Goal: Task Accomplishment & Management: Complete application form

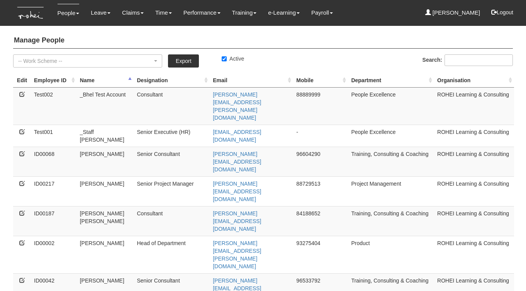
select select "50"
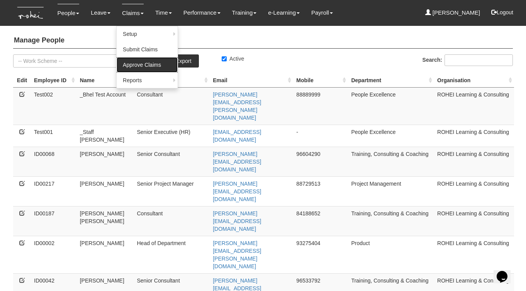
click at [135, 70] on link "Approve Claims" at bounding box center [147, 64] width 61 height 15
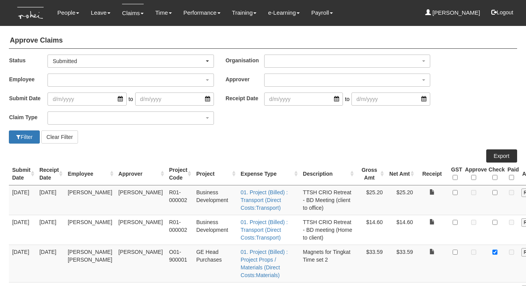
select select "50"
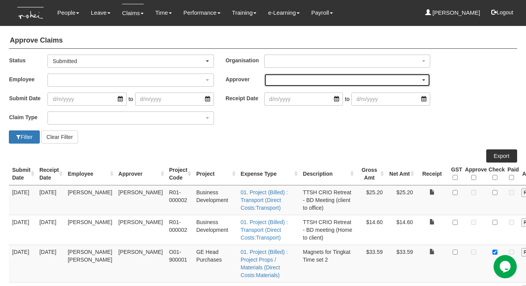
click at [281, 83] on div "button" at bounding box center [347, 80] width 165 height 12
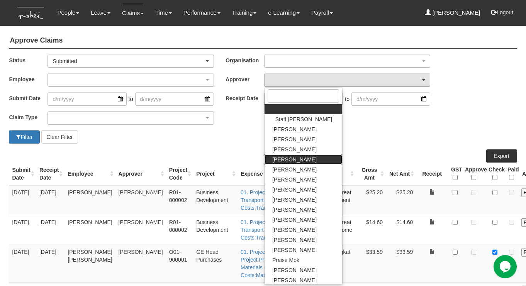
click at [293, 159] on span "[PERSON_NAME]" at bounding box center [294, 159] width 44 height 8
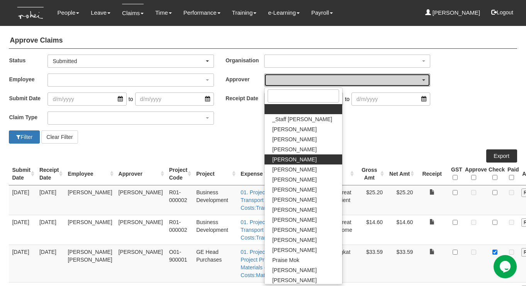
select select "7c74568e-c65a-4e2f-b023-70974c8e3265"
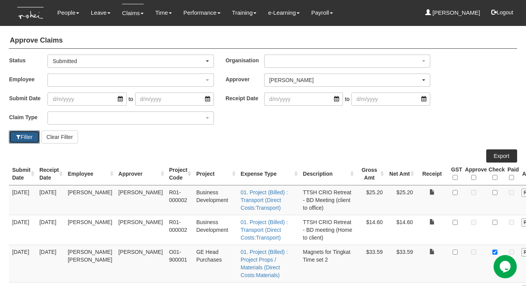
click at [24, 133] on button "Filter" at bounding box center [24, 136] width 31 height 13
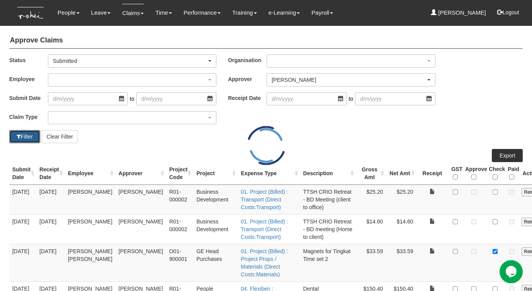
select select "50"
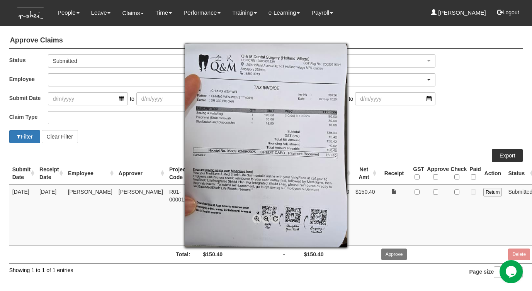
click at [389, 120] on div at bounding box center [266, 145] width 532 height 291
click at [256, 218] on span at bounding box center [256, 218] width 9 height 9
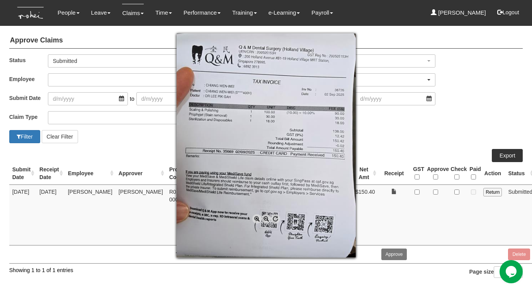
click at [256, 218] on span at bounding box center [256, 218] width 9 height 9
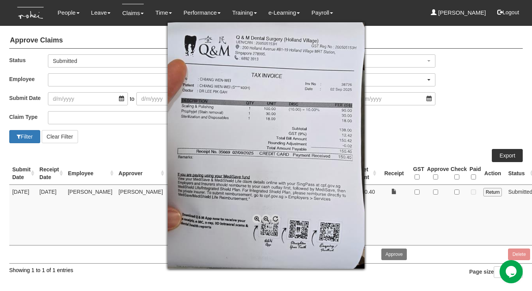
click at [256, 218] on span at bounding box center [256, 218] width 9 height 9
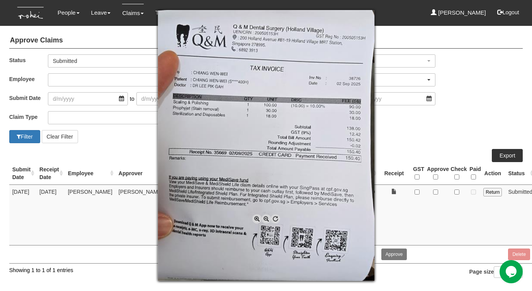
click at [256, 218] on span at bounding box center [256, 218] width 9 height 9
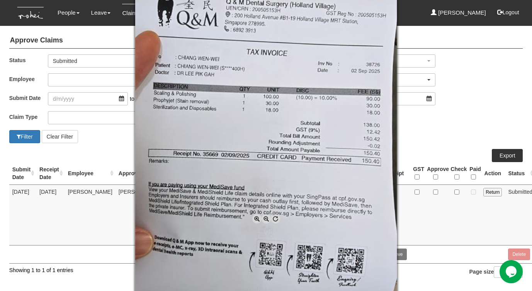
click at [267, 219] on span at bounding box center [266, 218] width 9 height 9
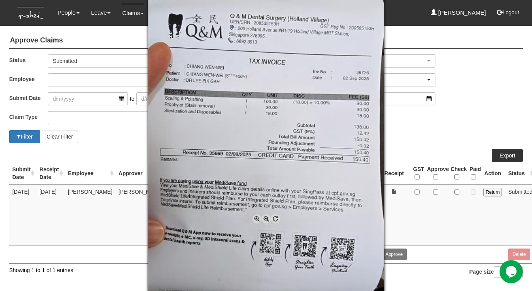
click at [267, 219] on span at bounding box center [266, 218] width 9 height 9
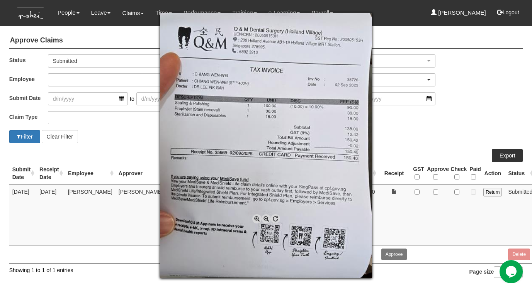
click at [267, 219] on span at bounding box center [266, 218] width 9 height 9
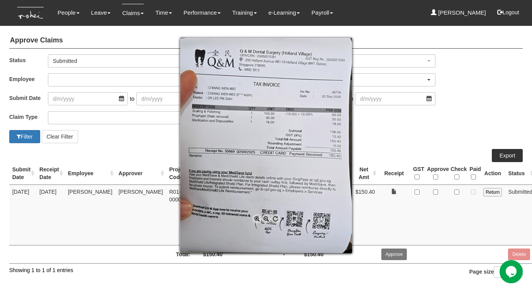
click at [388, 139] on div at bounding box center [266, 145] width 532 height 291
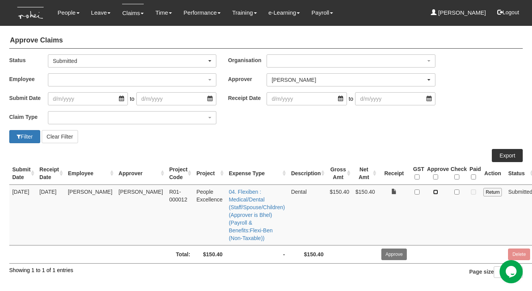
click at [433, 192] on input "checkbox" at bounding box center [435, 192] width 5 height 5
checkbox input "true"
click at [390, 249] on input "Approve" at bounding box center [394, 255] width 26 height 12
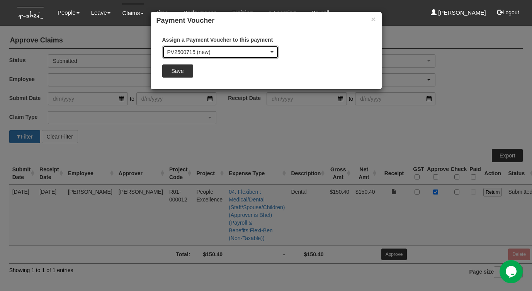
click at [206, 48] on div "PV2500715 (new)" at bounding box center [218, 52] width 102 height 8
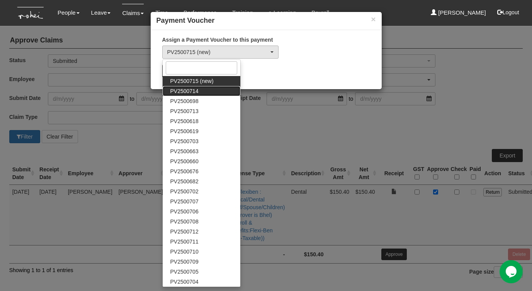
click at [193, 93] on span "PV2500714" at bounding box center [184, 91] width 28 height 8
select select "PV2500714"
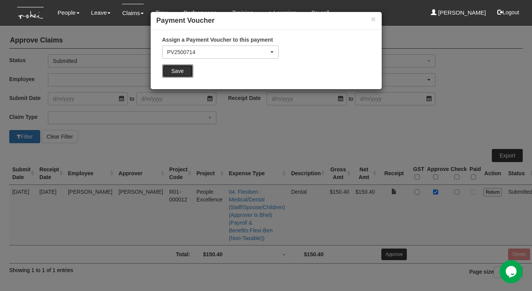
click at [181, 73] on input "Save" at bounding box center [177, 71] width 31 height 13
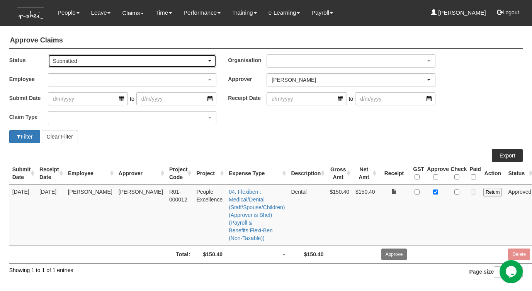
click at [131, 60] on div "Submitted" at bounding box center [130, 61] width 154 height 8
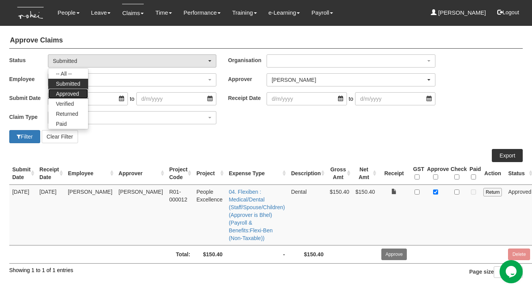
click at [77, 92] on span "Approved" at bounding box center [67, 94] width 23 height 8
select select "Approved"
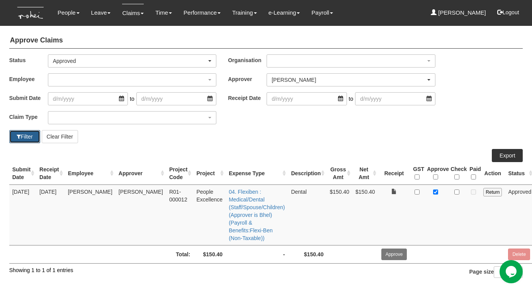
click at [29, 138] on button "Filter" at bounding box center [24, 136] width 31 height 13
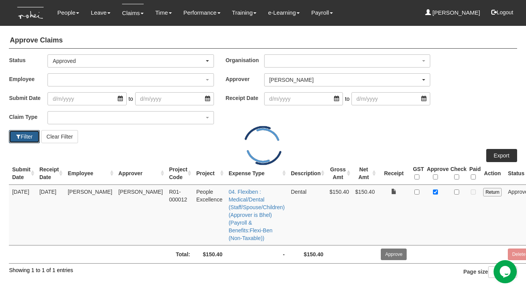
select select "50"
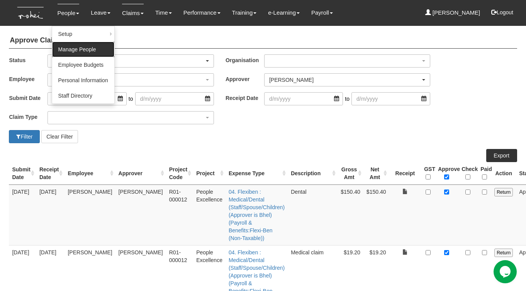
click at [70, 52] on link "Manage People" at bounding box center [83, 49] width 62 height 15
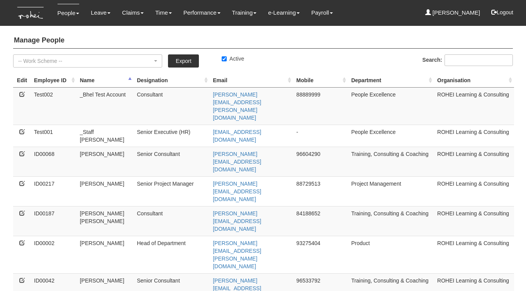
select select "50"
click at [74, 82] on th "Employee ID" at bounding box center [54, 80] width 46 height 14
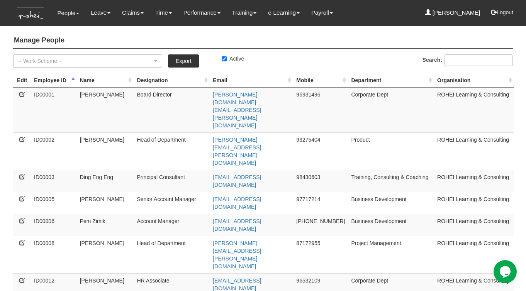
click at [74, 82] on th "Employee ID" at bounding box center [54, 80] width 46 height 14
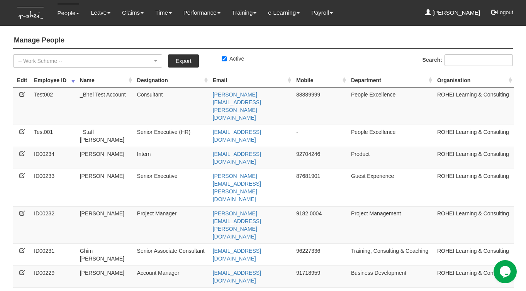
click at [74, 82] on th "Employee ID" at bounding box center [54, 80] width 46 height 14
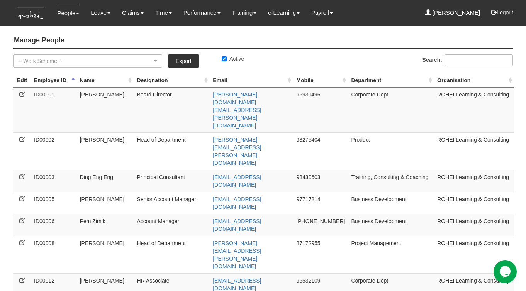
click at [74, 82] on th "Employee ID" at bounding box center [54, 80] width 46 height 14
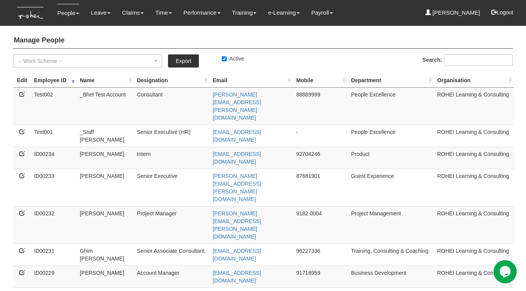
drag, startPoint x: 34, startPoint y: 122, endPoint x: 58, endPoint y: 123, distance: 24.0
click at [58, 147] on td "ID00234" at bounding box center [54, 158] width 46 height 22
copy td "ID00234"
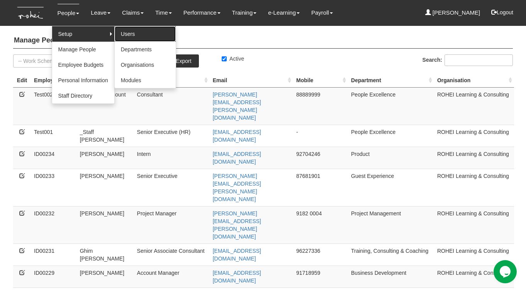
click at [137, 33] on link "Users" at bounding box center [145, 33] width 61 height 15
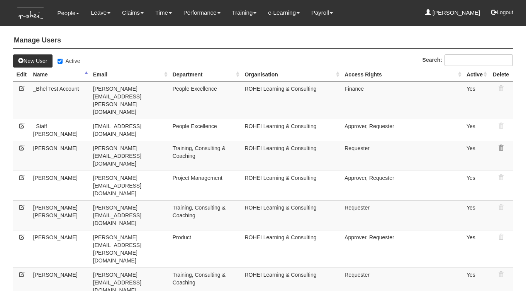
select select "50"
click at [37, 60] on link "New User" at bounding box center [32, 60] width 39 height 13
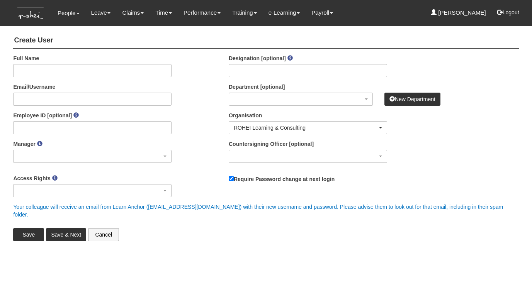
select select
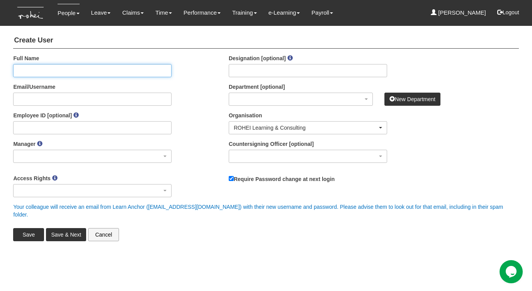
click at [41, 68] on input "Full Name" at bounding box center [92, 70] width 158 height 13
paste input "Fooyontphanich Aree"
type input "Fooyontphanich Aree"
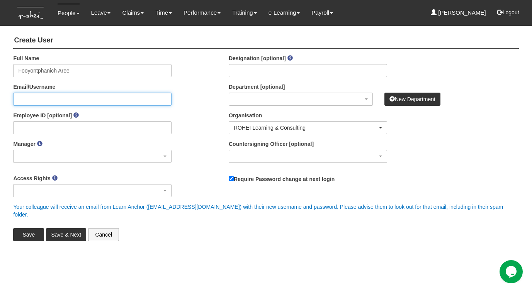
click at [29, 99] on input "Email/Username" at bounding box center [92, 99] width 158 height 13
paste input "Fooyontphanich Aree"
type input "[EMAIL_ADDRESS][DOMAIN_NAME]"
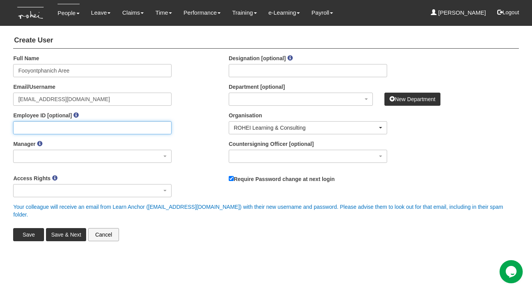
click at [30, 128] on input "Employee ID [optional]" at bounding box center [92, 127] width 158 height 13
paste input "ID00235"
type input "ID00235"
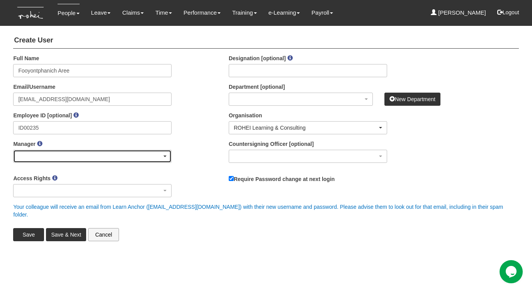
click at [30, 154] on div "button" at bounding box center [93, 156] width 158 height 12
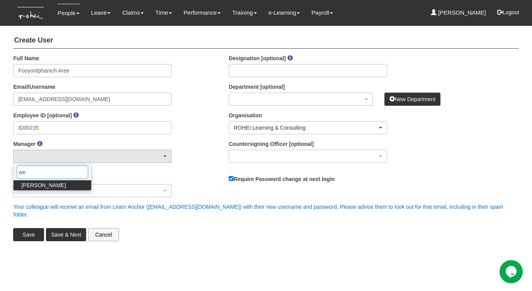
type input "we"
click at [37, 186] on span "[PERSON_NAME]" at bounding box center [43, 186] width 44 height 8
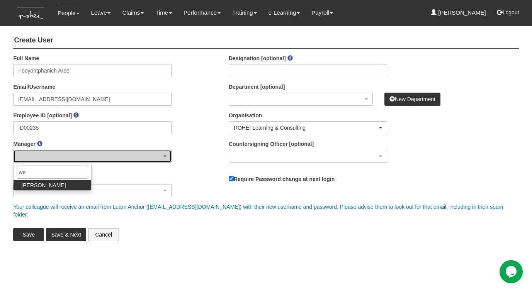
select select "c85e7207-948b-4a93-b1ce-7591f482d584"
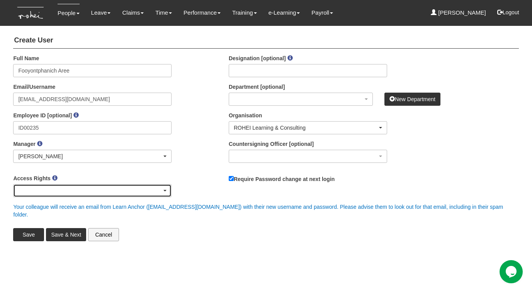
click at [124, 190] on div "button" at bounding box center [93, 191] width 158 height 12
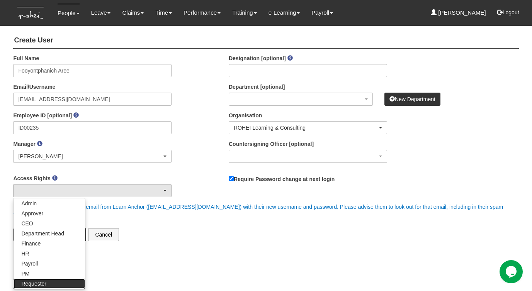
click at [45, 285] on span "Requester" at bounding box center [33, 284] width 25 height 8
select select "Requester"
click at [260, 255] on html "Toggle navigation People Setup Users Departments Organisations Modules Manage P…" at bounding box center [266, 127] width 532 height 255
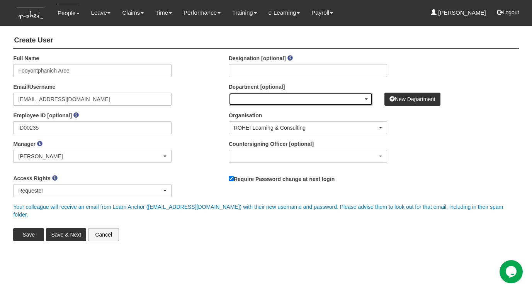
click at [271, 102] on div "button" at bounding box center [300, 99] width 143 height 12
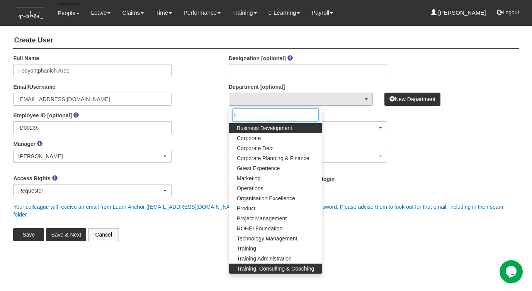
type input "t"
click at [264, 269] on span "Training, Consulting & Coaching" at bounding box center [275, 269] width 77 height 8
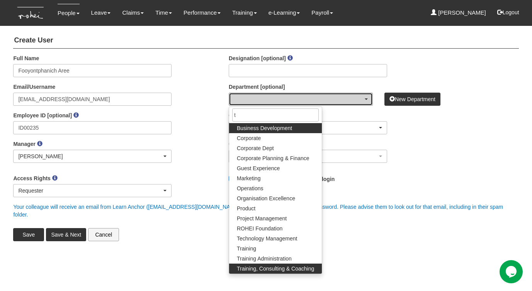
select select "140"
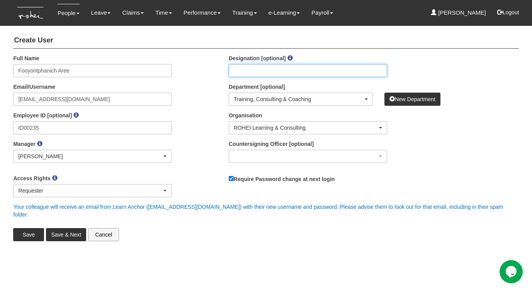
click at [244, 70] on input "Designation [optional]" at bounding box center [308, 70] width 158 height 13
type input "Associate Consultant"
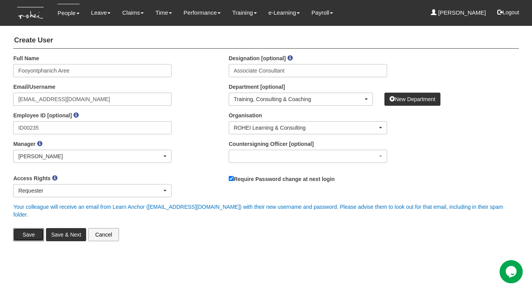
click at [29, 228] on input "Save" at bounding box center [28, 234] width 31 height 13
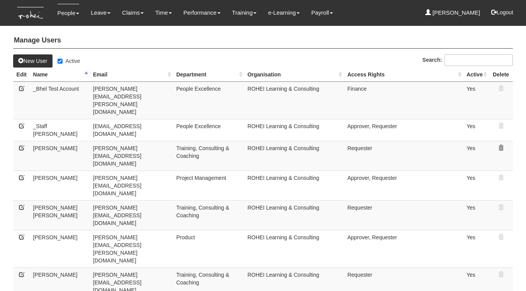
select select "50"
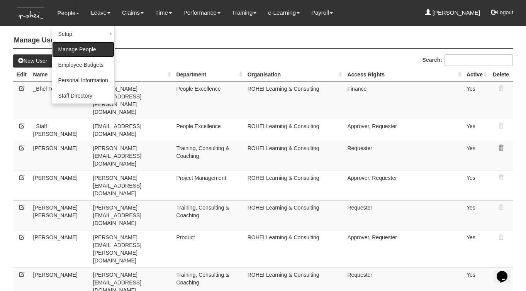
click at [72, 52] on link "Manage People" at bounding box center [83, 49] width 62 height 15
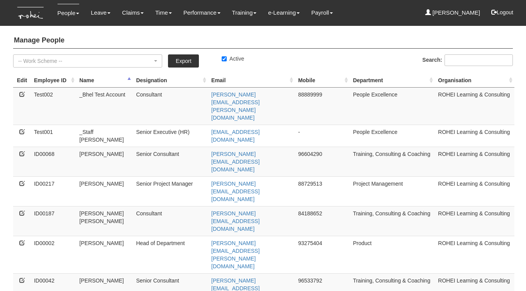
select select "50"
click at [73, 80] on th "Employee ID" at bounding box center [54, 80] width 46 height 14
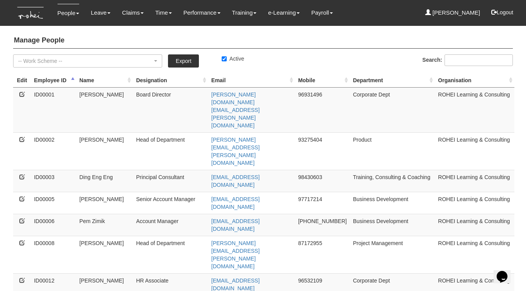
click at [73, 80] on th "Employee ID" at bounding box center [54, 80] width 46 height 14
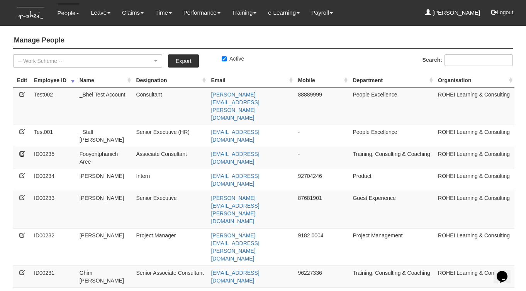
click at [22, 151] on icon at bounding box center [21, 153] width 5 height 5
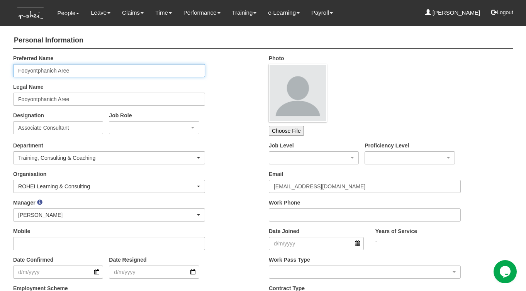
drag, startPoint x: 58, startPoint y: 70, endPoint x: 9, endPoint y: 66, distance: 49.2
click at [9, 66] on div "Preferred Name Fooyontphanich Aree" at bounding box center [109, 65] width 204 height 23
drag, startPoint x: 31, startPoint y: 70, endPoint x: 48, endPoint y: 75, distance: 18.0
click at [31, 70] on input "Aree" at bounding box center [109, 70] width 192 height 13
paste input "Fooyontphanich"
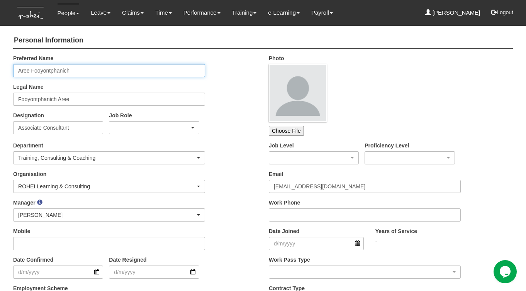
type input "Aree Fooyontphanich"
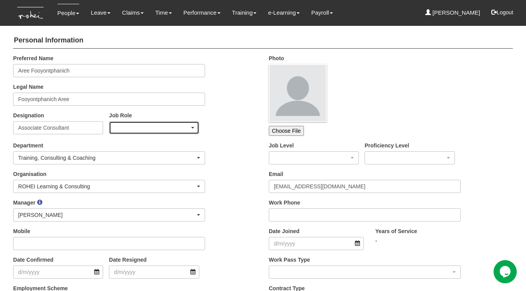
click at [133, 130] on div "button" at bounding box center [153, 128] width 89 height 12
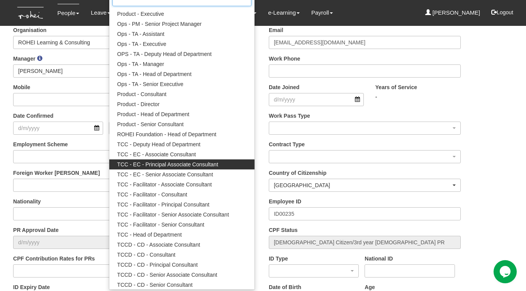
scroll to position [145, 0]
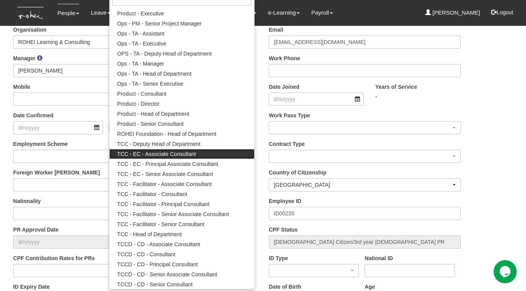
click at [168, 155] on span "TCC - EC - Associate Consultant" at bounding box center [156, 154] width 79 height 8
select select "227"
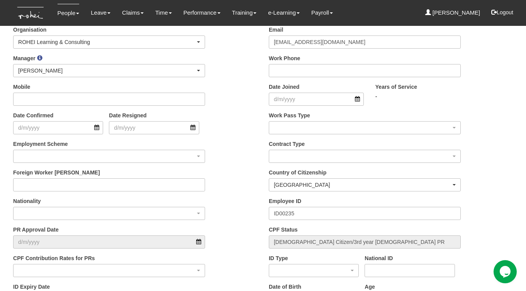
scroll to position [0, 0]
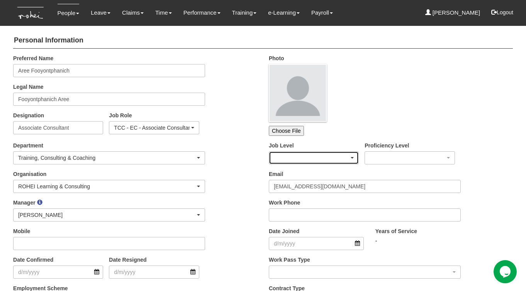
click at [289, 159] on div "button" at bounding box center [313, 158] width 89 height 12
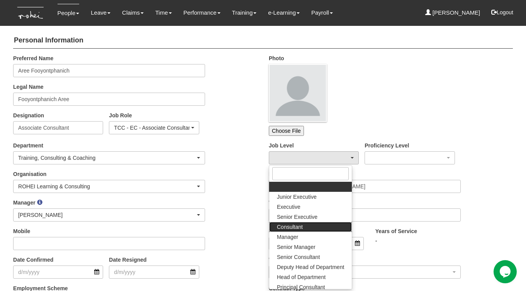
click at [316, 227] on link "Consultant" at bounding box center [310, 227] width 83 height 10
select select "29"
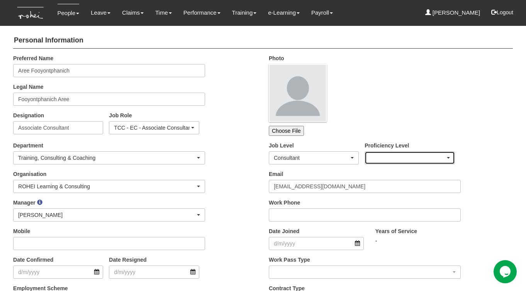
click at [375, 158] on div "button" at bounding box center [409, 158] width 89 height 12
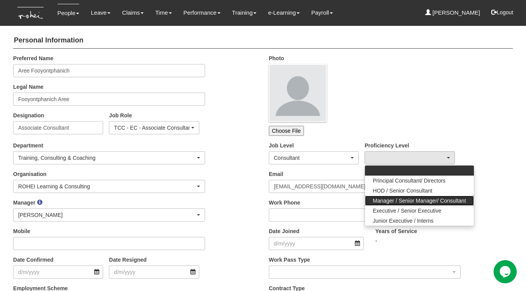
click at [405, 201] on span "Manager / Senior Manager/ Consultant" at bounding box center [419, 201] width 93 height 8
select select "18"
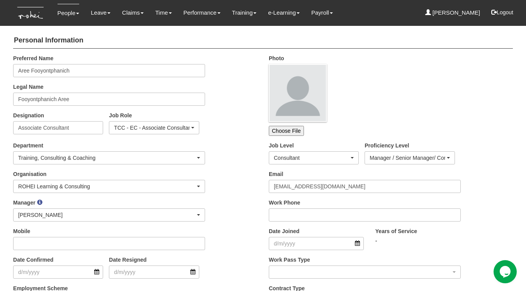
click at [228, 178] on div "Organisation ROHEI Learning & Consulting ROHEI Learning & Consulting" at bounding box center [135, 184] width 256 height 29
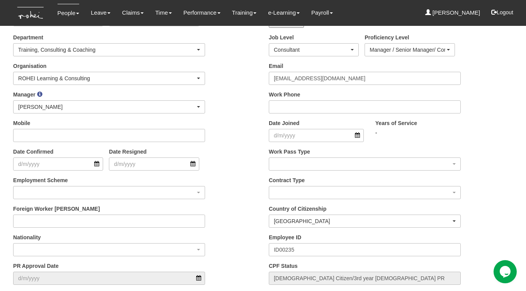
scroll to position [109, 0]
click at [32, 136] on input "Mobile" at bounding box center [109, 135] width 192 height 13
paste input "97311495"
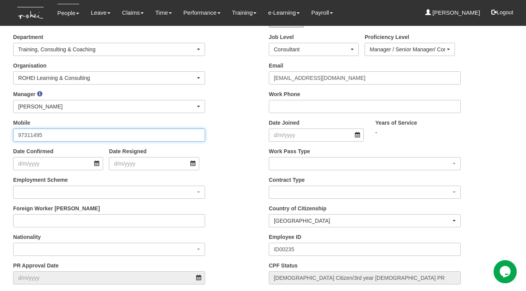
type input "97311495"
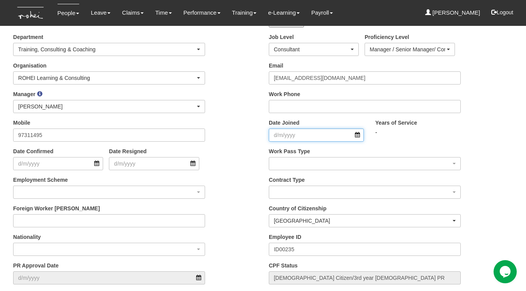
click at [358, 134] on input "Date Joined" at bounding box center [316, 135] width 95 height 13
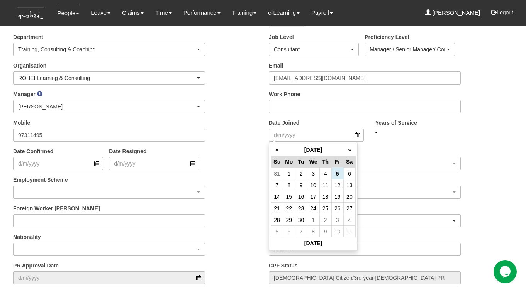
click at [291, 183] on td "8" at bounding box center [289, 186] width 12 height 12
type input "[DATE]"
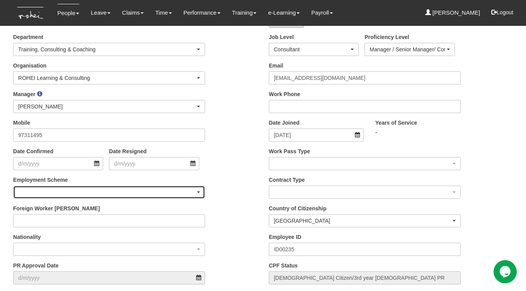
click at [58, 192] on div "button" at bounding box center [109, 192] width 191 height 12
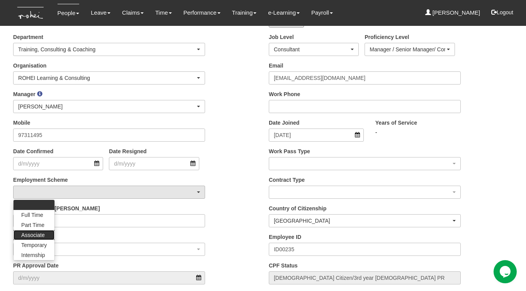
click at [27, 238] on span "Associate" at bounding box center [33, 235] width 24 height 8
select select "Associate"
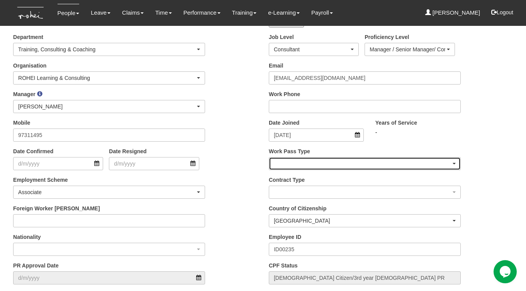
click at [322, 164] on div "button" at bounding box center [364, 164] width 191 height 12
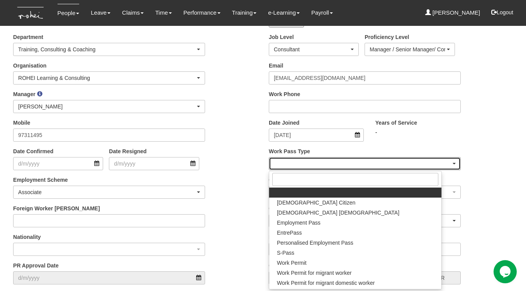
click at [322, 165] on div "button" at bounding box center [364, 164] width 191 height 12
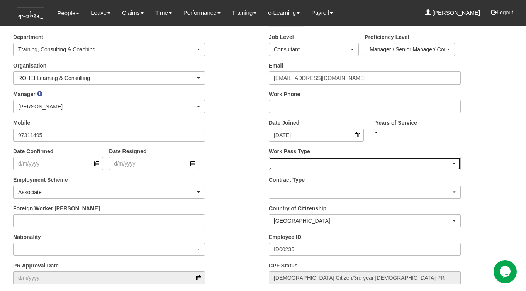
click at [295, 167] on div "button" at bounding box center [364, 164] width 191 height 12
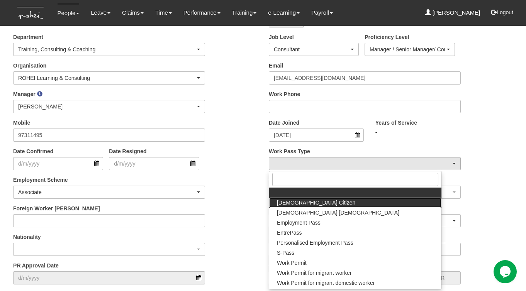
click at [303, 202] on span "[DEMOGRAPHIC_DATA] Citizen" at bounding box center [316, 203] width 78 height 8
select select "[DEMOGRAPHIC_DATA] Citizen"
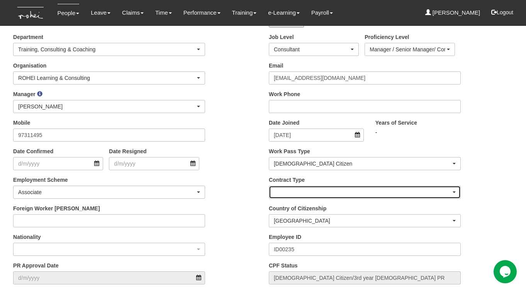
click at [287, 192] on div "button" at bounding box center [364, 192] width 191 height 12
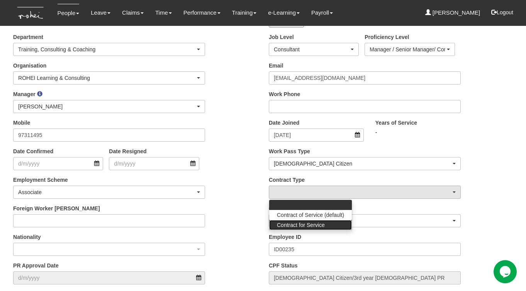
click at [283, 225] on span "Contract for Service" at bounding box center [301, 225] width 48 height 8
select select "ContractForService"
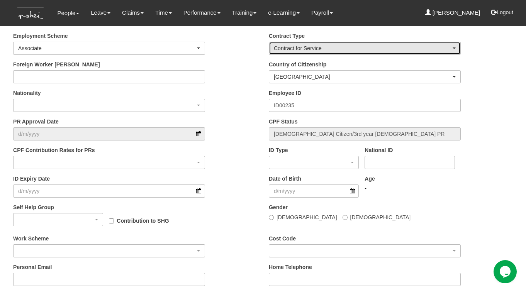
scroll to position [271, 0]
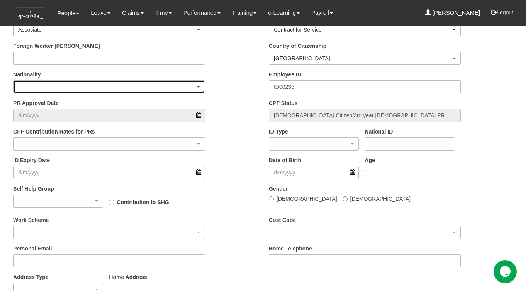
click at [180, 87] on div "button" at bounding box center [109, 87] width 191 height 12
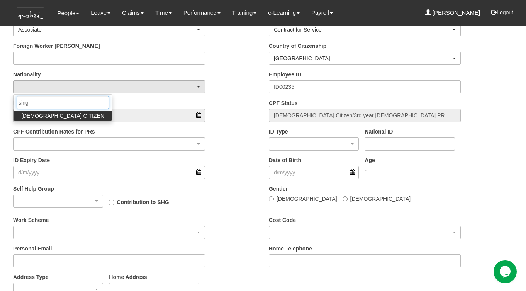
type input "sing"
click at [74, 114] on link "SINGAPORE CITIZEN" at bounding box center [63, 116] width 99 height 10
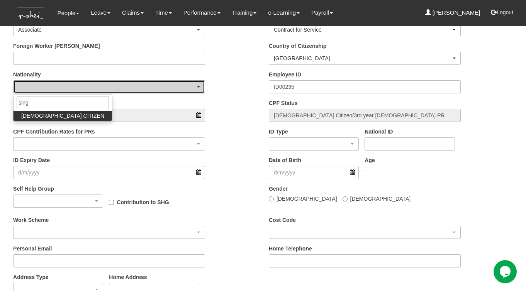
select select "210"
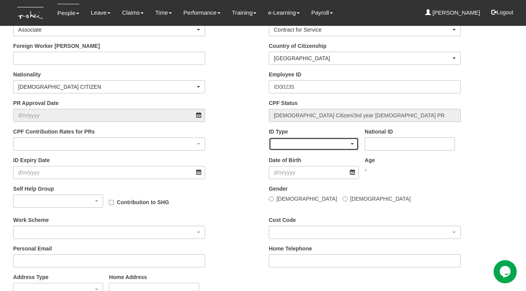
click at [303, 142] on div "button" at bounding box center [313, 144] width 89 height 12
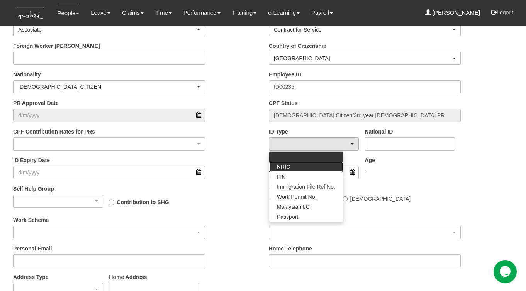
click at [291, 168] on link "NRIC" at bounding box center [306, 167] width 74 height 10
select select "NRIC"
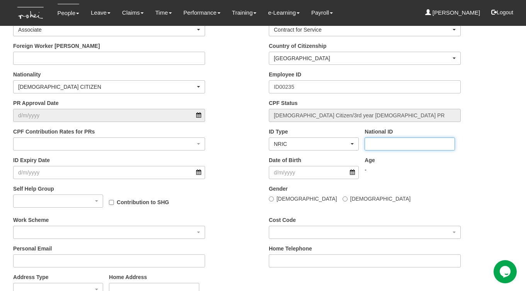
click at [417, 146] on input "National ID" at bounding box center [410, 144] width 90 height 13
paste input "s8327141h"
type input "S8327141H"
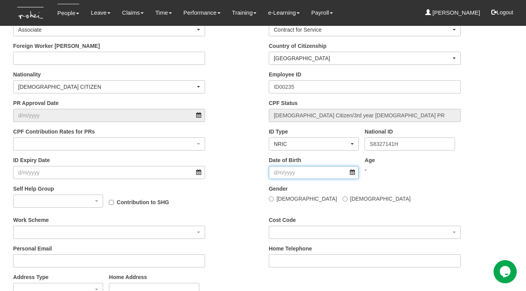
click at [352, 173] on input "Date of Birth" at bounding box center [314, 172] width 90 height 13
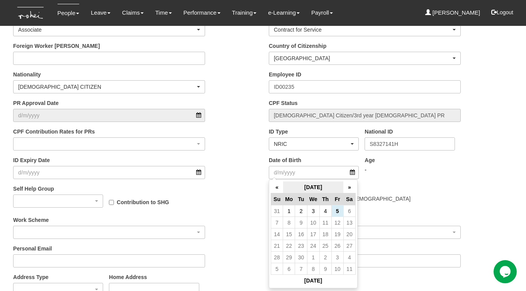
click at [322, 185] on th "September 2025" at bounding box center [313, 188] width 61 height 12
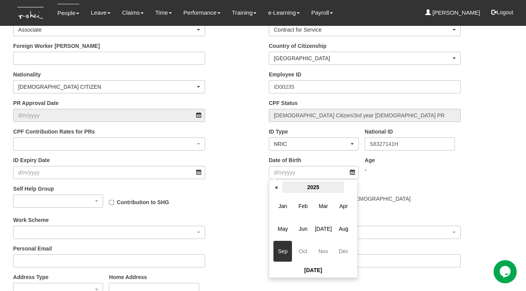
click at [319, 185] on th "2025" at bounding box center [313, 188] width 62 height 12
click at [277, 187] on th "«" at bounding box center [277, 188] width 12 height 12
click at [277, 186] on th "«" at bounding box center [277, 188] width 12 height 12
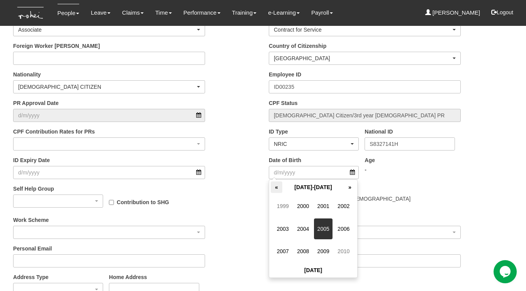
click at [276, 186] on th "«" at bounding box center [277, 188] width 12 height 12
click at [282, 227] on span "1983" at bounding box center [283, 229] width 19 height 21
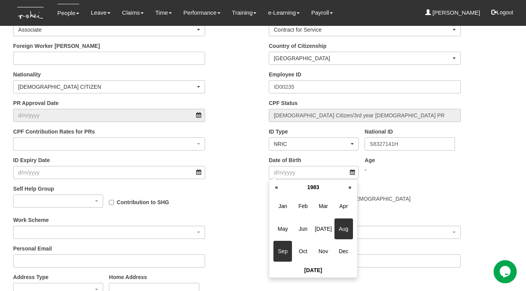
click at [343, 224] on span "Aug" at bounding box center [344, 229] width 19 height 21
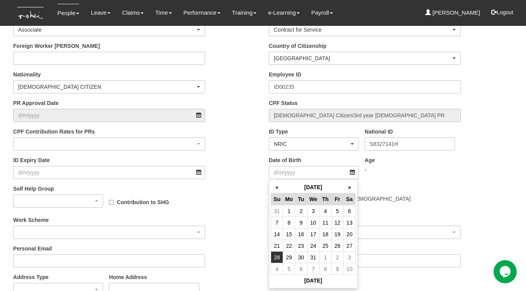
click at [276, 257] on td "28" at bounding box center [277, 258] width 12 height 12
type input "28/8/1983"
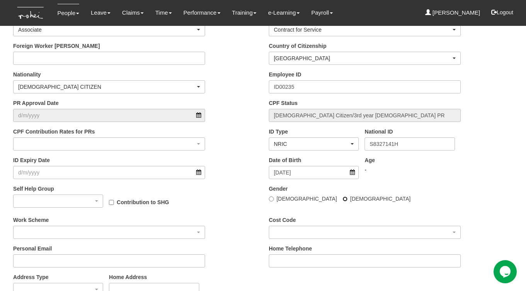
click at [343, 199] on input "Female" at bounding box center [345, 199] width 5 height 5
radio input "true"
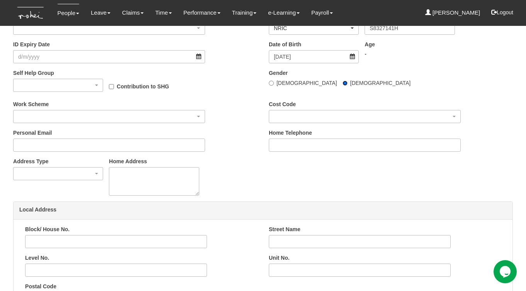
scroll to position [399, 0]
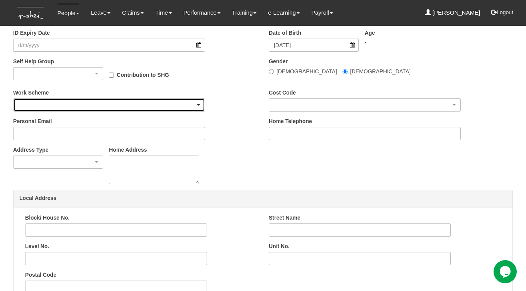
click at [180, 106] on div "button" at bounding box center [109, 105] width 191 height 12
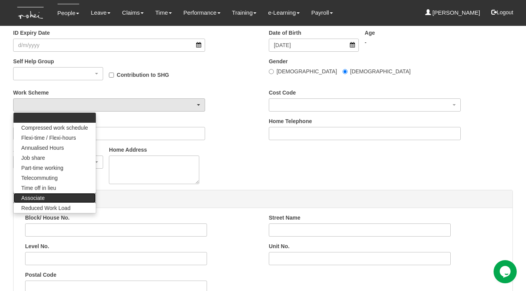
click at [37, 194] on span "Associate" at bounding box center [33, 198] width 24 height 8
select select "Associate"
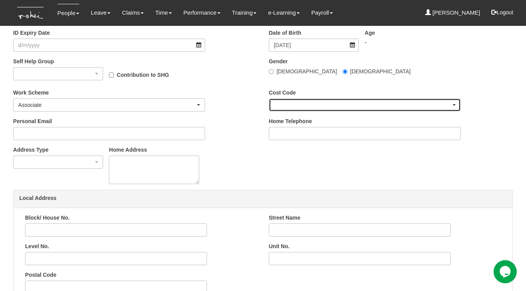
click at [283, 108] on div "button" at bounding box center [364, 105] width 191 height 12
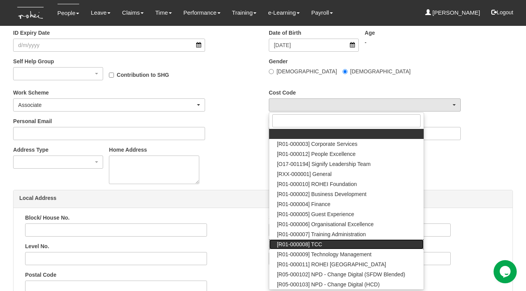
click at [304, 241] on span "[R01-000008] TCC" at bounding box center [299, 245] width 45 height 8
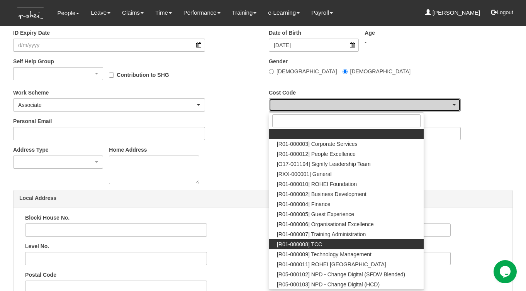
select select "1485"
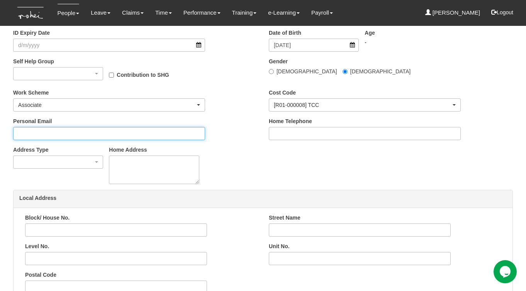
click at [63, 133] on input "Personal Email" at bounding box center [109, 133] width 192 height 13
paste input "aree@faiglobal.co"
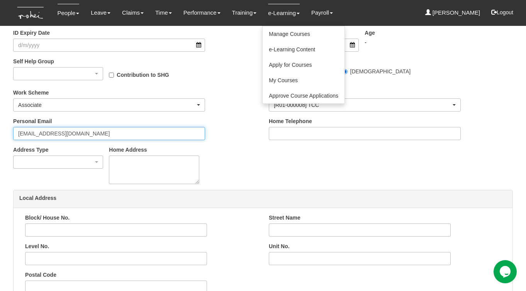
type input "aree@faiglobal.co"
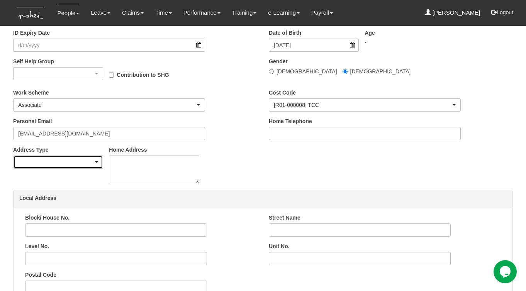
click at [69, 163] on div "button" at bounding box center [58, 162] width 89 height 12
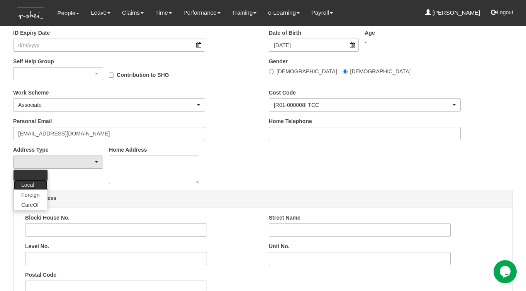
click at [25, 181] on span "Local" at bounding box center [27, 185] width 13 height 8
select select "1"
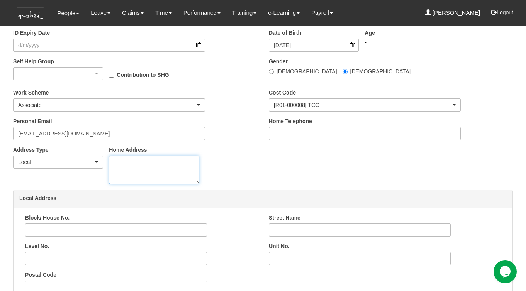
click at [121, 162] on textarea "Home Address" at bounding box center [154, 170] width 90 height 29
paste textarea "Blk 640A Senja Close #38-289 S671640"
click at [167, 163] on textarea "Blk 640A Senja Close #38-289 S671640" at bounding box center [154, 170] width 90 height 29
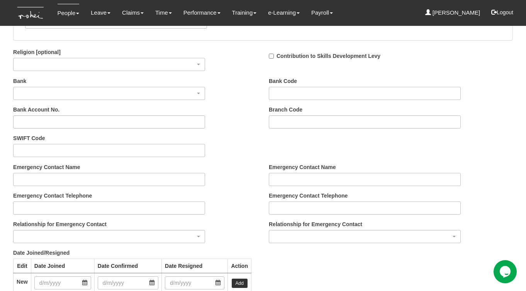
scroll to position [715, 0]
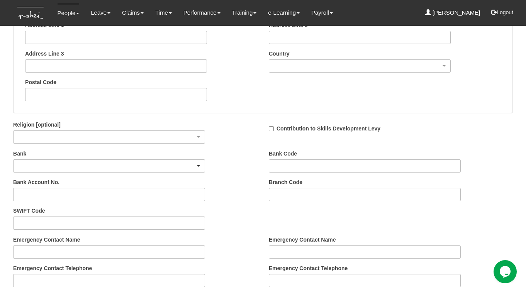
type textarea "Blk 640A Senja Close Unit #38-289 Singapore 671640"
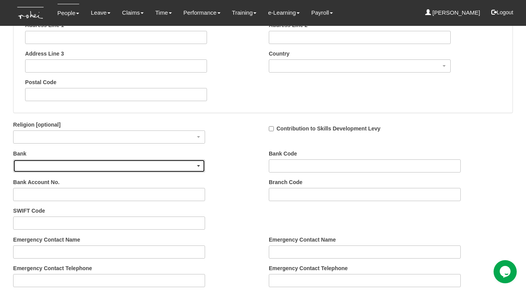
click at [39, 168] on div "button" at bounding box center [109, 166] width 191 height 12
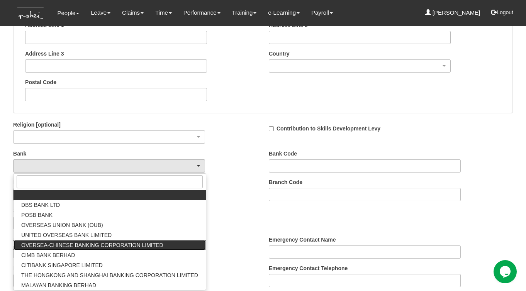
click at [88, 246] on span "OVERSEA-CHINESE BANKING CORPORATION LIMITED" at bounding box center [92, 246] width 142 height 8
select select "3"
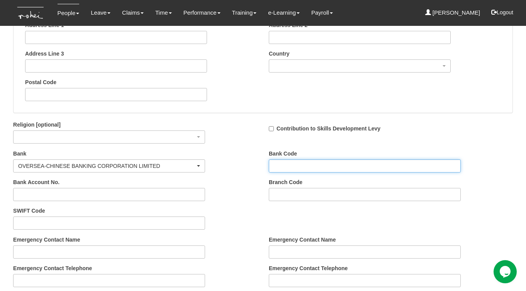
click at [288, 160] on input "Bank Code" at bounding box center [365, 166] width 192 height 13
type input "7339"
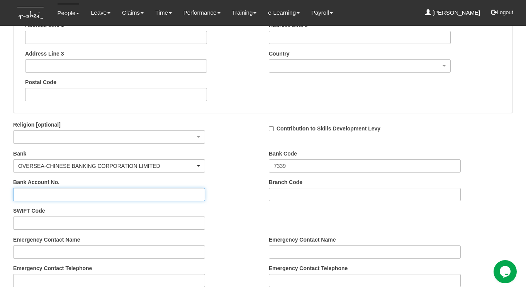
click at [95, 189] on input "Bank Account No." at bounding box center [109, 194] width 192 height 13
drag, startPoint x: 31, startPoint y: 193, endPoint x: 5, endPoint y: 191, distance: 26.0
paste input "294272001"
type input "695294272001"
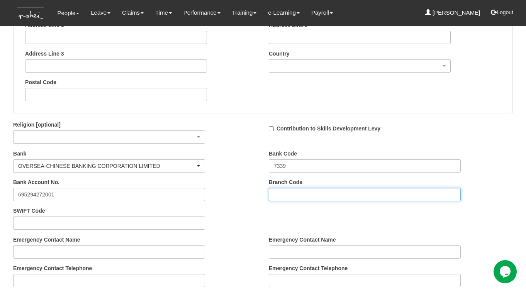
click at [287, 194] on input "Branch Code" at bounding box center [365, 194] width 192 height 13
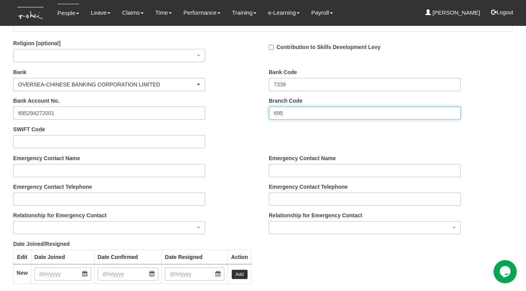
scroll to position [797, 0]
type input "695"
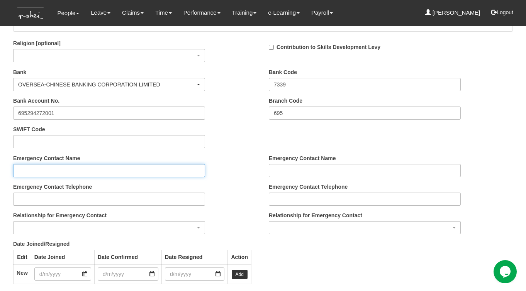
click at [49, 168] on input "Emergency Contact Name" at bounding box center [109, 170] width 192 height 13
type input "Jahan"
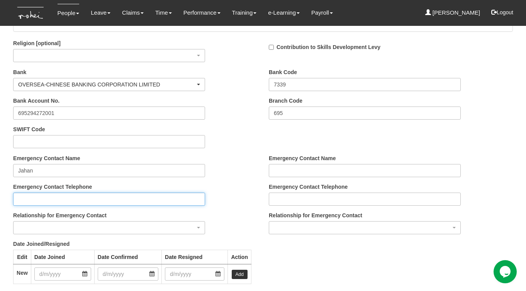
click at [59, 199] on input "Emergency Contact Telephone" at bounding box center [109, 199] width 192 height 13
paste input "62600668"
type input "62600668"
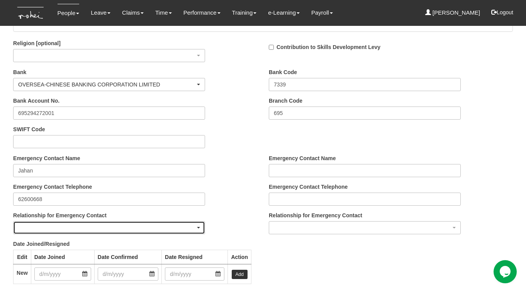
click at [60, 223] on div "button" at bounding box center [109, 228] width 191 height 12
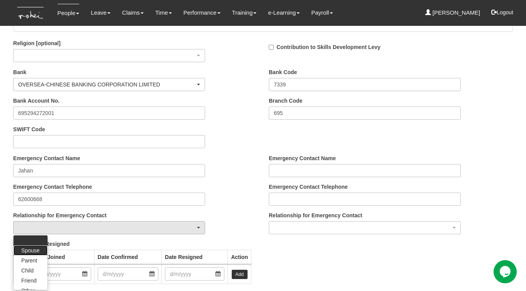
click at [32, 248] on span "Spouse" at bounding box center [30, 251] width 18 height 8
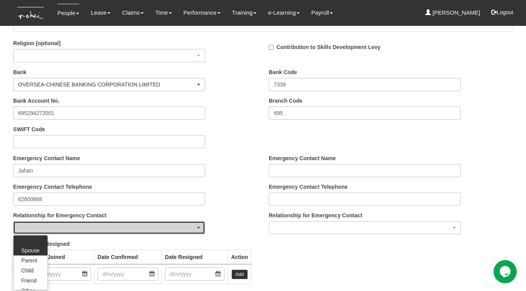
select select "Spouse"
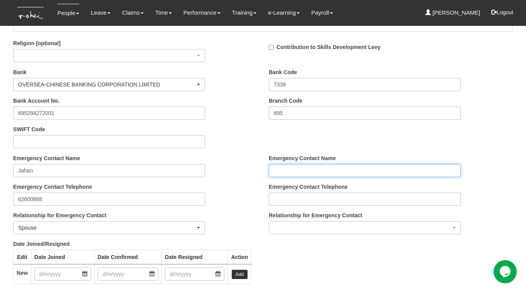
click at [293, 169] on input "Emergency Contact Name" at bounding box center [365, 170] width 192 height 13
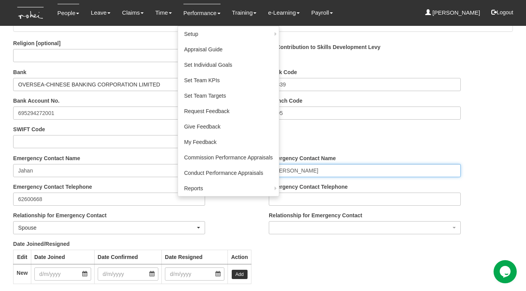
type input "John"
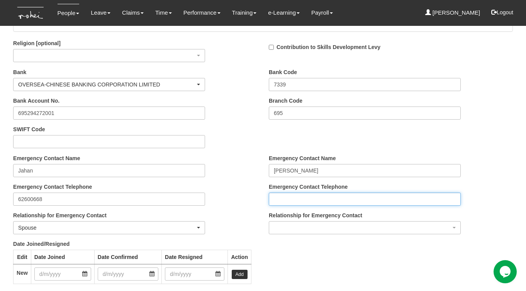
click at [327, 199] on input "Emergency Contact Telephone" at bounding box center [365, 199] width 192 height 13
paste input "96785893"
type input "96785893"
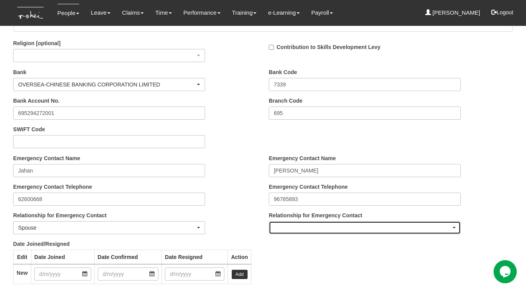
click at [326, 224] on div "button" at bounding box center [364, 228] width 191 height 12
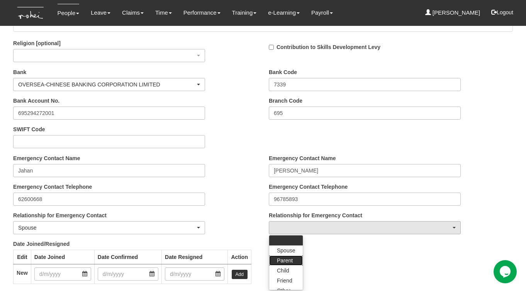
click at [284, 260] on span "Parent" at bounding box center [285, 261] width 16 height 8
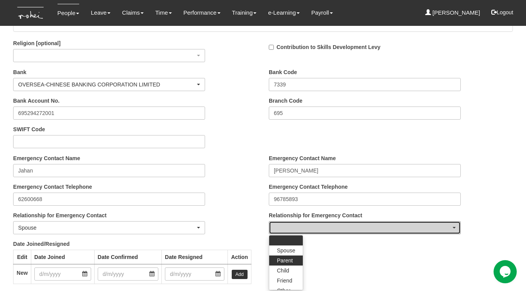
select select "Parent"
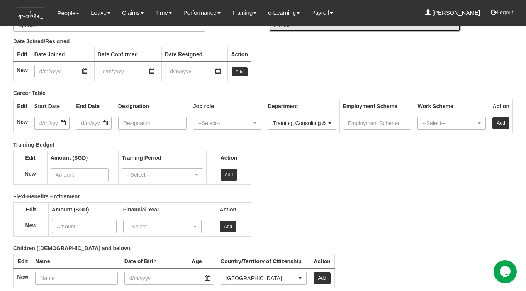
scroll to position [1064, 0]
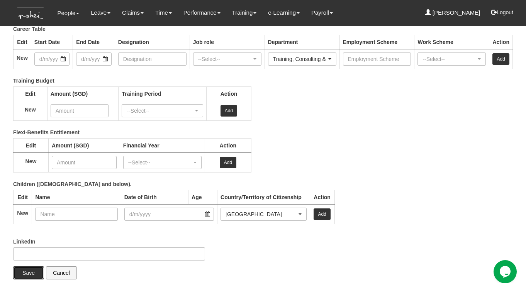
click at [26, 272] on input "Save" at bounding box center [28, 273] width 31 height 13
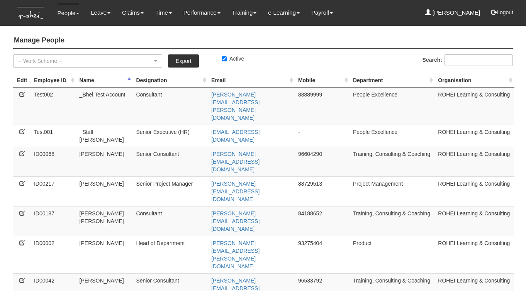
select select "50"
